Goal: Answer question/provide support: Share knowledge or assist other users

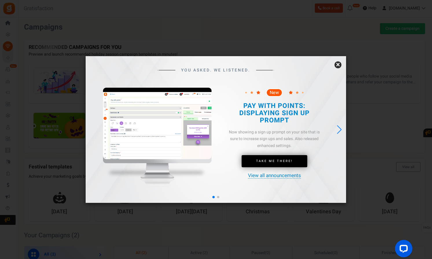
click at [339, 66] on link "×" at bounding box center [337, 64] width 7 height 7
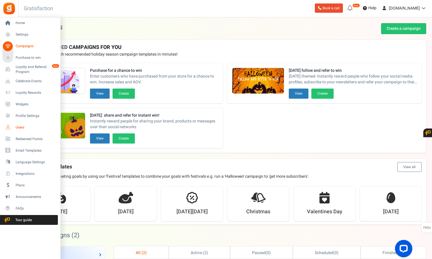
click at [16, 127] on span "Users" at bounding box center [36, 127] width 41 height 5
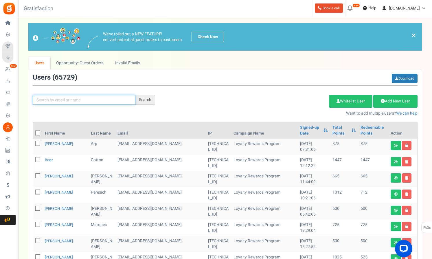
click at [71, 102] on input "text" at bounding box center [84, 100] width 103 height 10
type input "knafl"
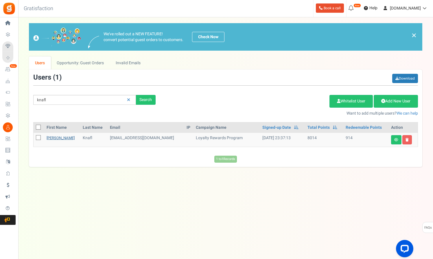
click at [57, 138] on link "[PERSON_NAME]" at bounding box center [61, 137] width 28 height 5
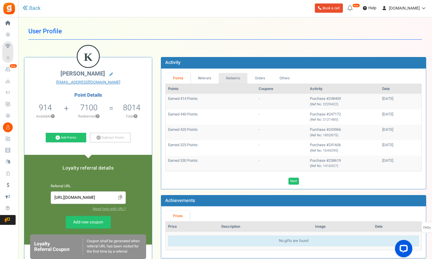
click at [231, 77] on link "Redeems" at bounding box center [233, 78] width 29 height 11
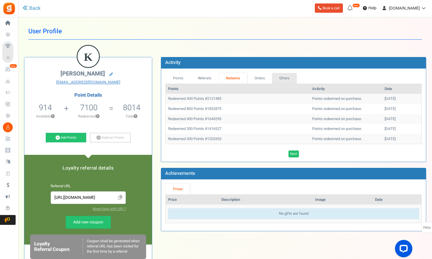
click at [288, 78] on link "Others" at bounding box center [284, 78] width 25 height 11
